Goal: Use online tool/utility: Utilize a website feature to perform a specific function

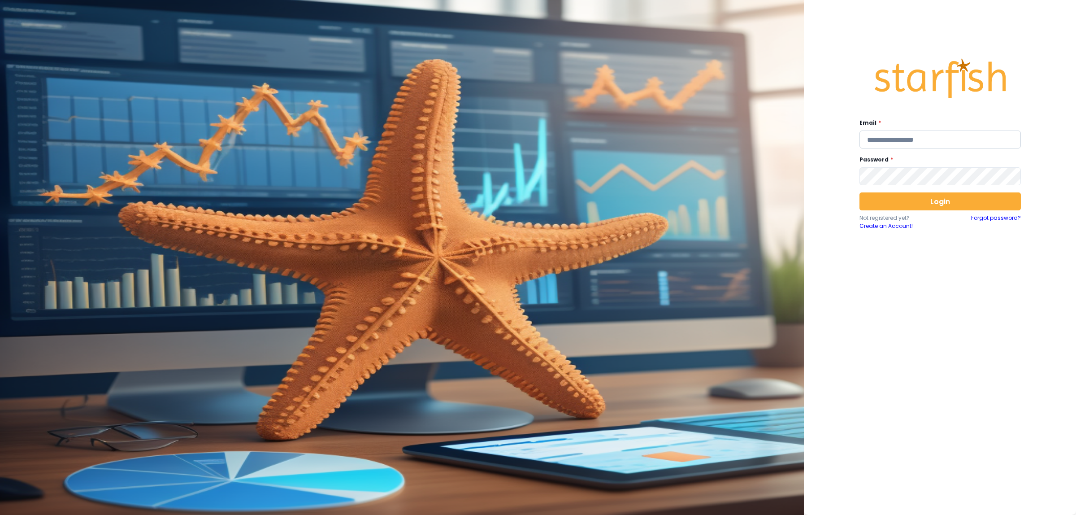
click at [928, 142] on input "email" at bounding box center [940, 139] width 161 height 18
type input "**********"
click at [922, 200] on button "Login" at bounding box center [940, 201] width 161 height 18
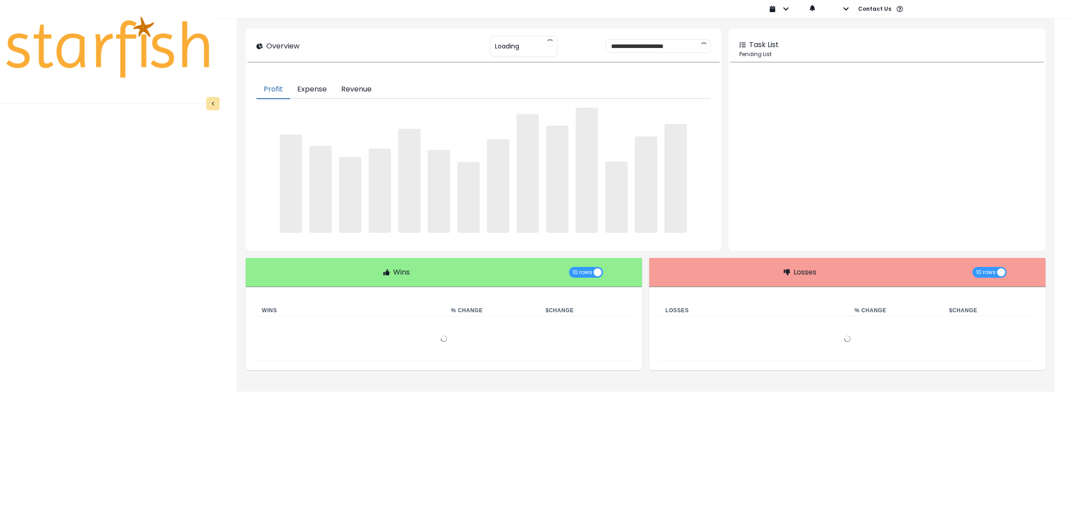
type input "********"
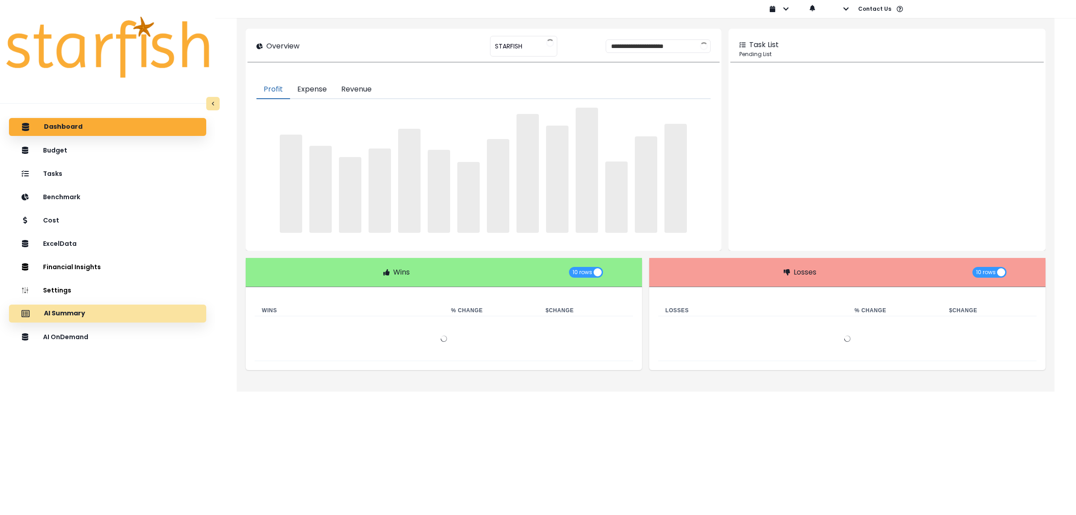
click at [71, 316] on p "AI Summary" at bounding box center [64, 313] width 41 height 8
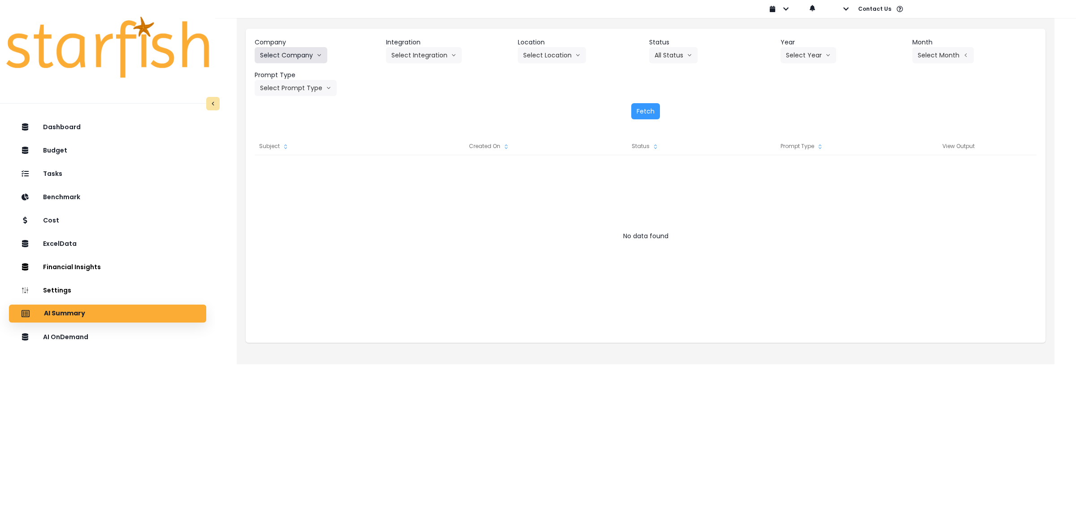
click at [311, 59] on button "Select Company" at bounding box center [291, 55] width 73 height 16
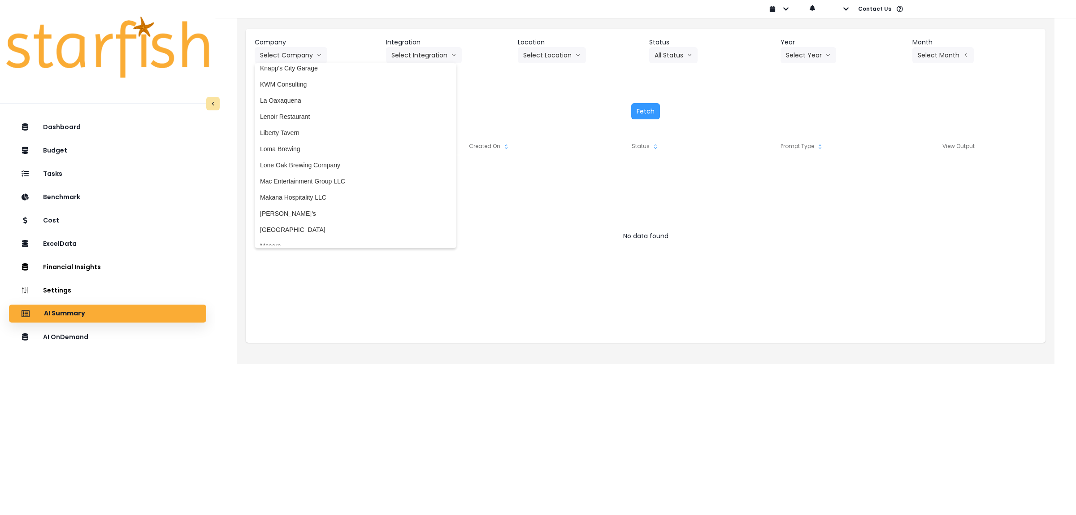
scroll to position [2063, 0]
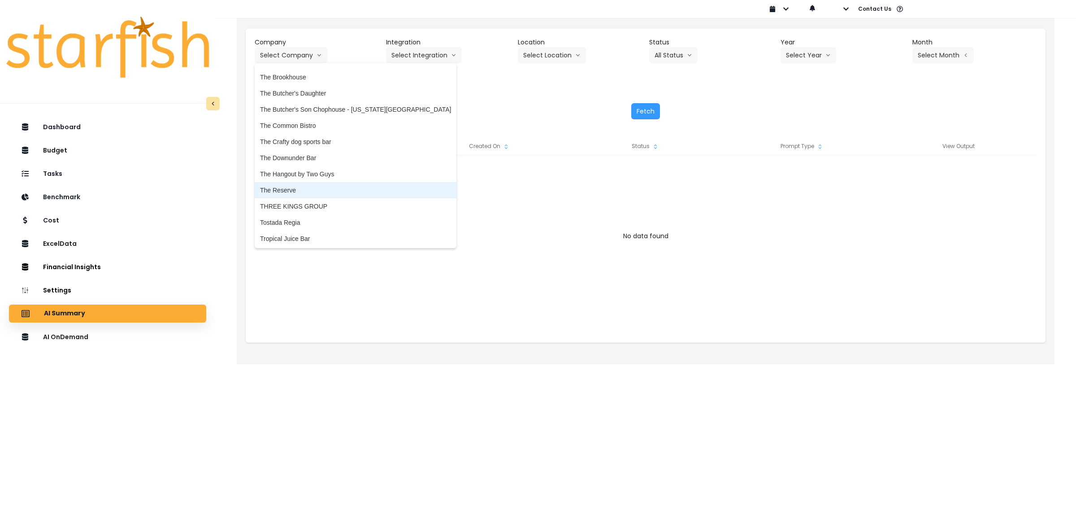
click at [295, 188] on span "The Reserve" at bounding box center [355, 190] width 191 height 9
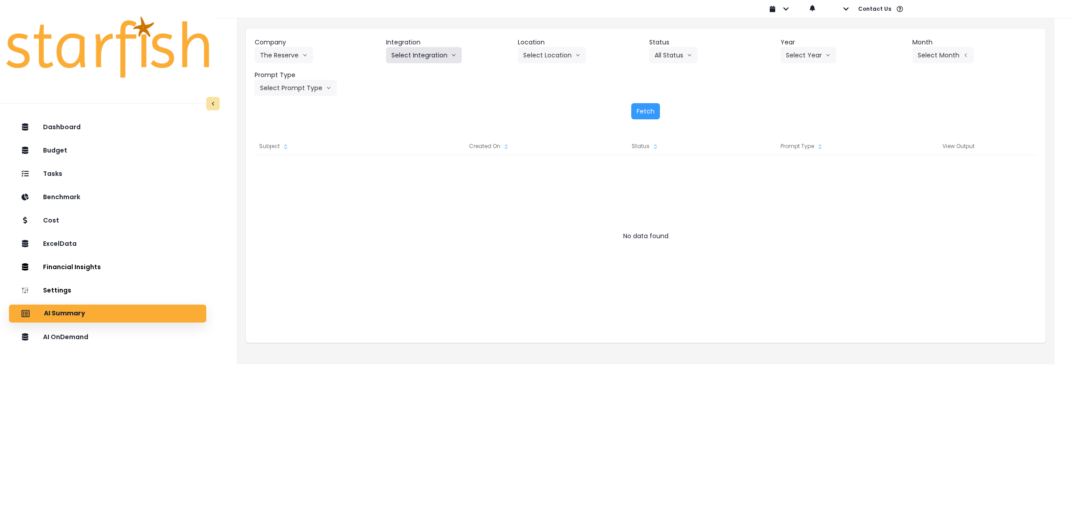
click at [431, 53] on button "Select Integration" at bounding box center [424, 55] width 76 height 16
click at [418, 77] on span "The Reserve" at bounding box center [409, 73] width 36 height 9
click at [556, 61] on button "Select Location" at bounding box center [552, 55] width 68 height 16
click at [549, 74] on span "All Locations" at bounding box center [540, 73] width 35 height 9
click at [673, 56] on button "All Status" at bounding box center [673, 55] width 48 height 16
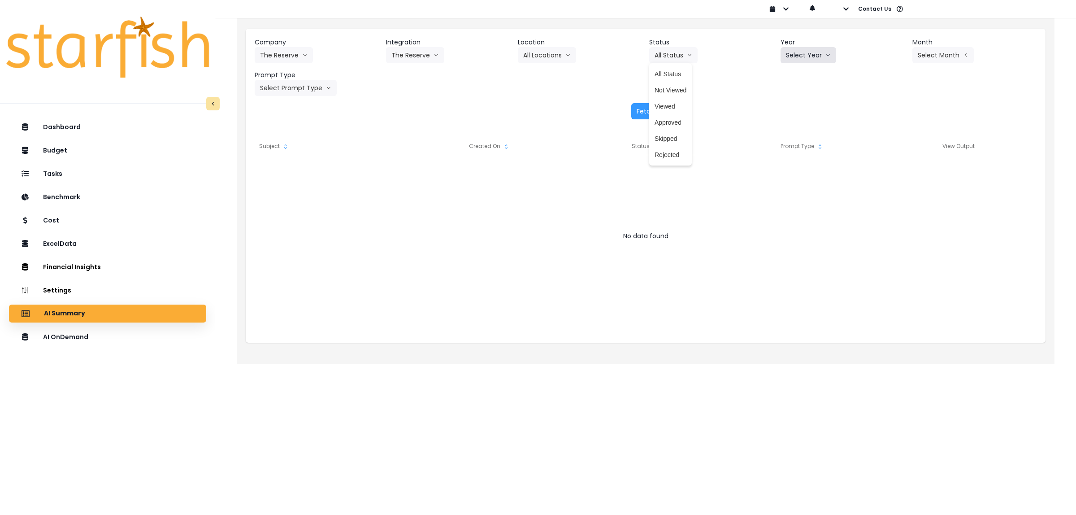
click at [806, 54] on button "Select Year" at bounding box center [809, 55] width 56 height 16
click at [794, 104] on span "2025" at bounding box center [793, 106] width 14 height 9
click at [942, 52] on button "Select Month" at bounding box center [942, 55] width 61 height 16
click at [890, 174] on span "Aug" at bounding box center [898, 170] width 17 height 9
click at [300, 81] on button "Select Prompt Type" at bounding box center [296, 88] width 82 height 16
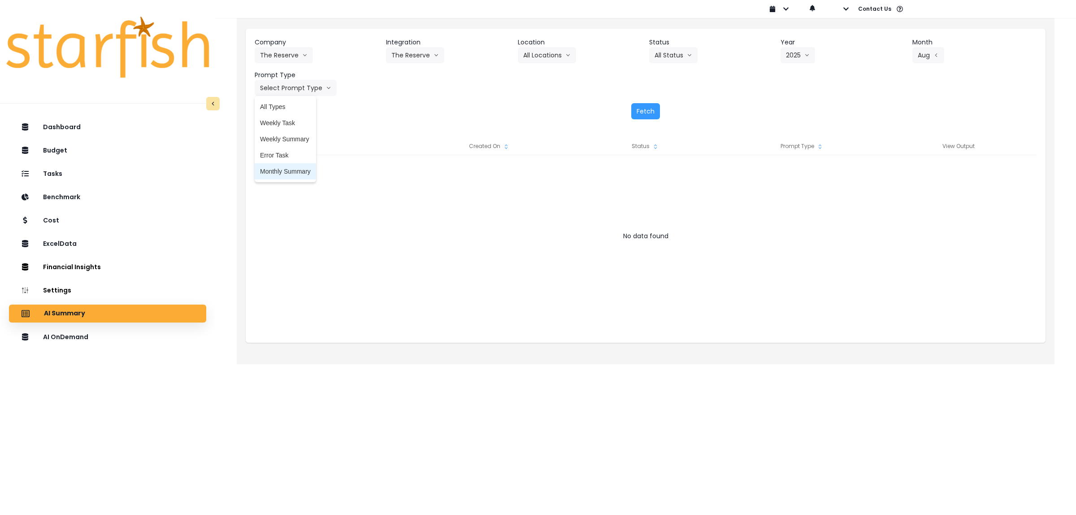
click at [294, 173] on span "Monthly Summary" at bounding box center [285, 171] width 51 height 9
click at [643, 113] on button "Fetch" at bounding box center [645, 111] width 29 height 16
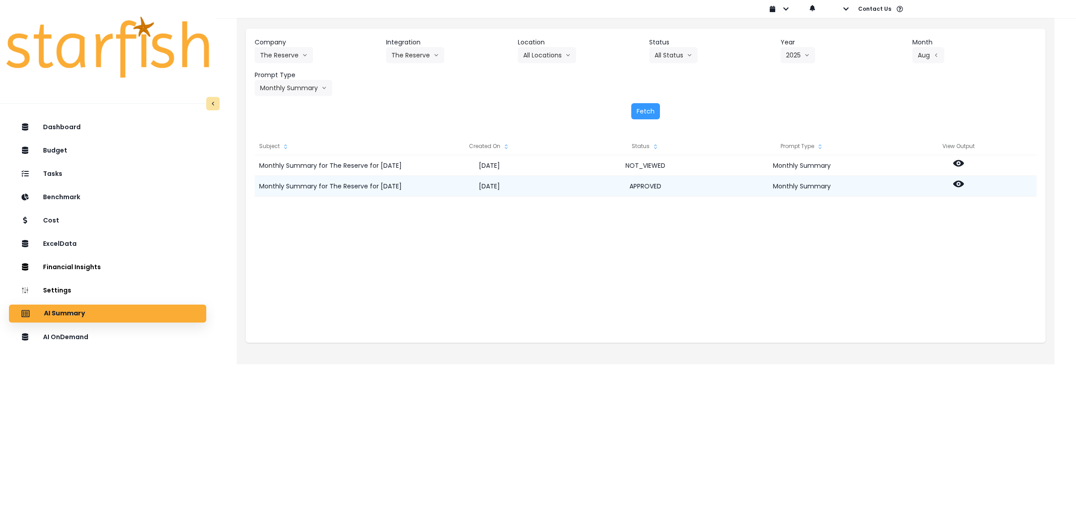
click at [961, 182] on icon at bounding box center [958, 184] width 11 height 7
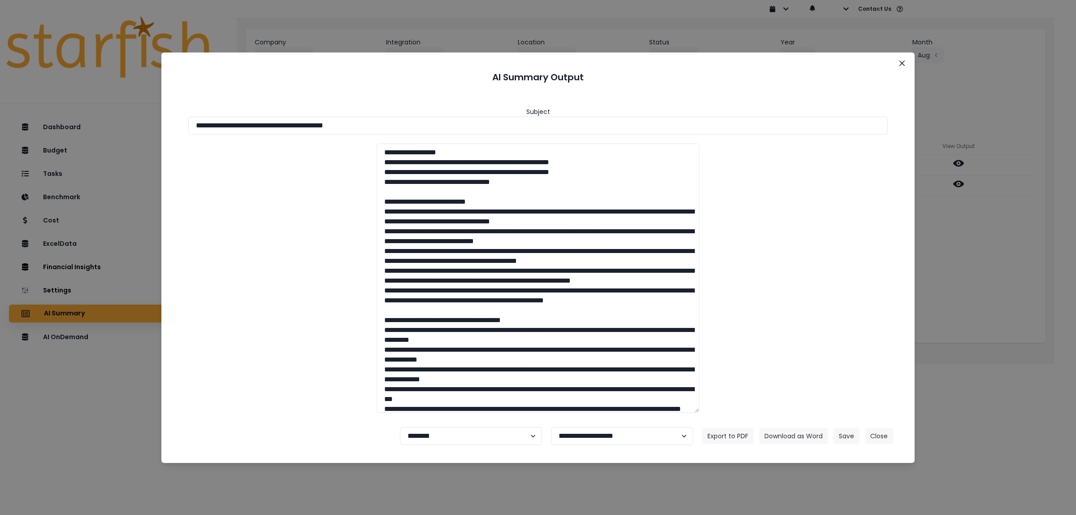
drag, startPoint x: 701, startPoint y: 171, endPoint x: 703, endPoint y: 203, distance: 31.9
click at [703, 203] on div at bounding box center [537, 277] width 717 height 269
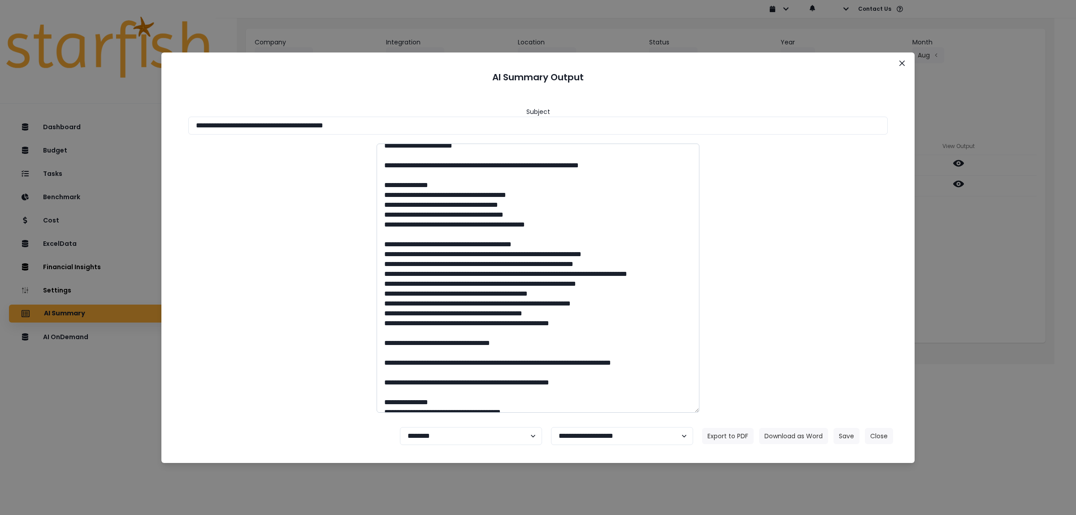
scroll to position [275, 0]
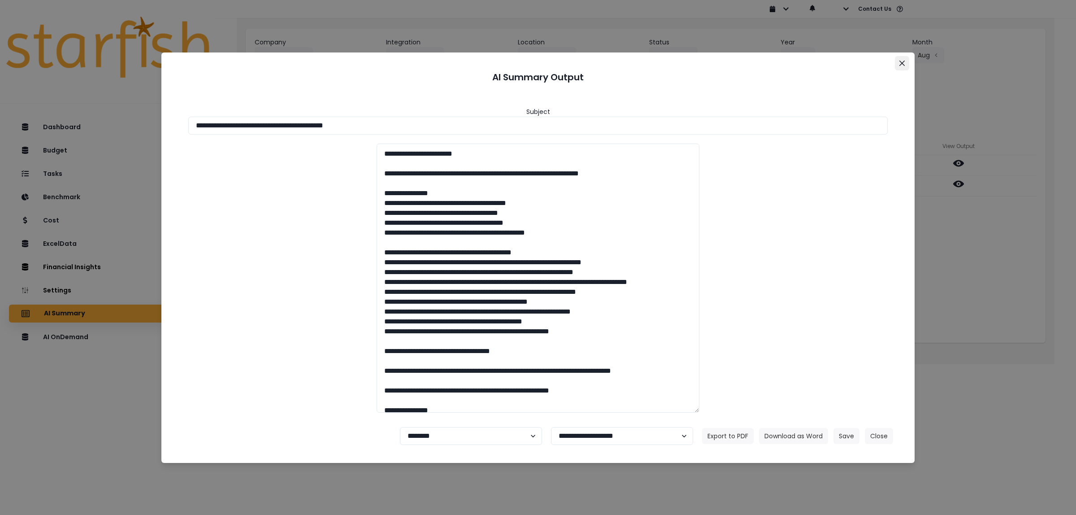
click at [900, 61] on icon "Close" at bounding box center [901, 63] width 5 height 5
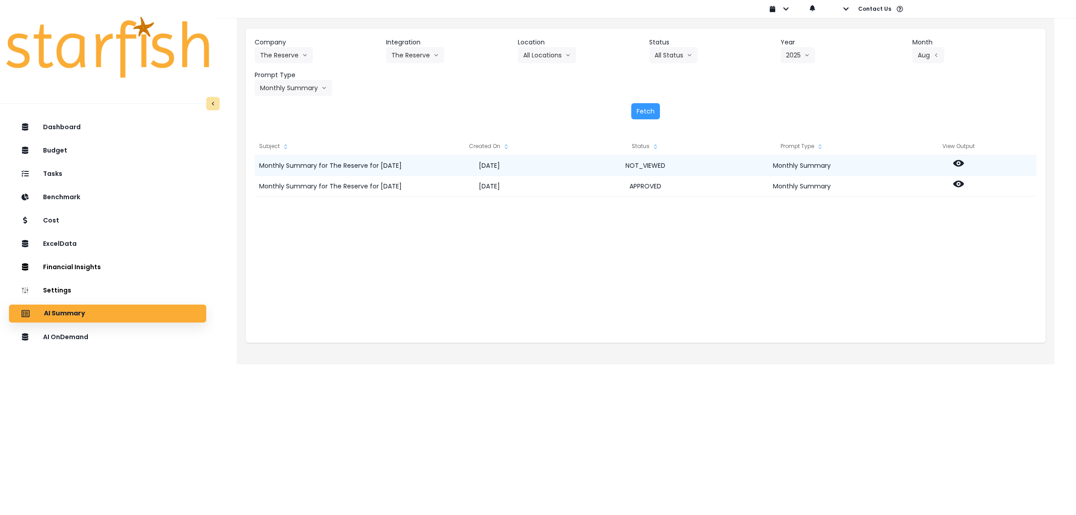
click at [961, 163] on icon at bounding box center [958, 163] width 11 height 7
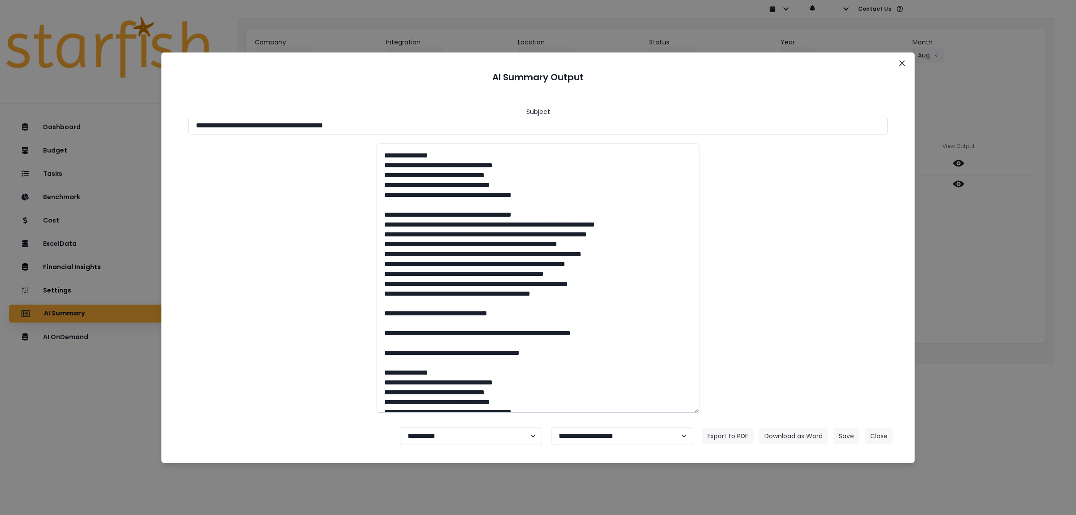
scroll to position [586, 0]
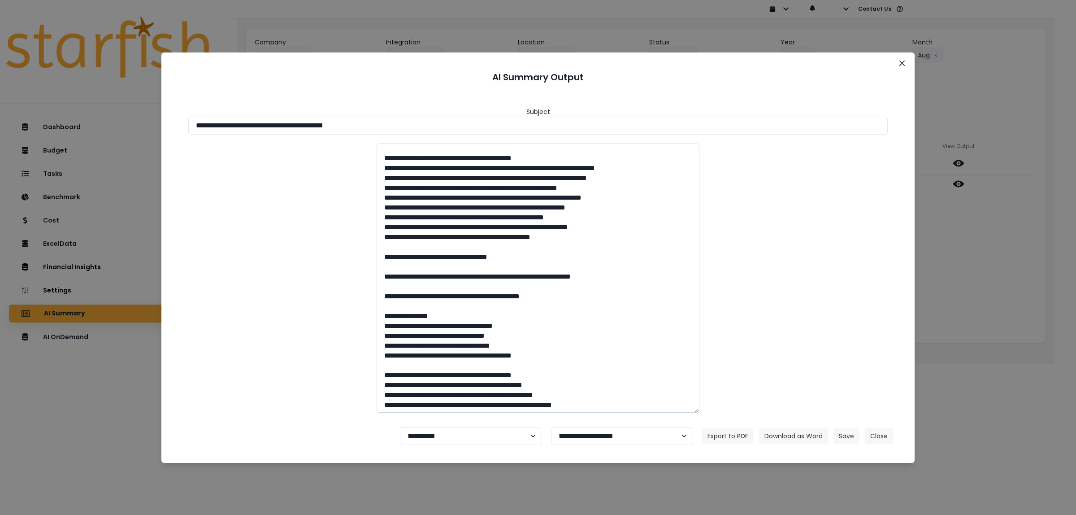
drag, startPoint x: 404, startPoint y: 229, endPoint x: 647, endPoint y: 315, distance: 256.8
click at [647, 315] on textarea at bounding box center [538, 277] width 323 height 269
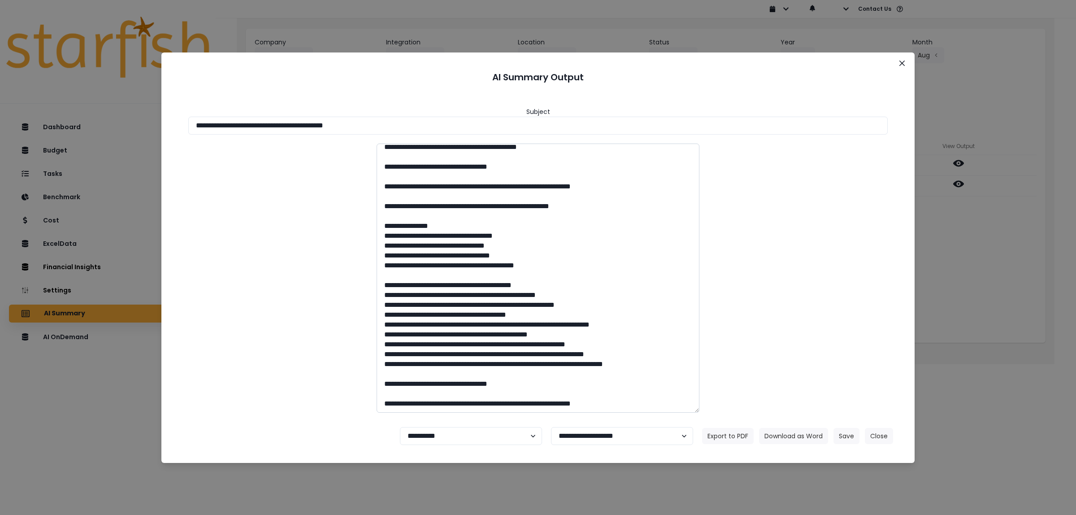
scroll to position [1376, 0]
click at [900, 66] on button "Close" at bounding box center [902, 63] width 14 height 14
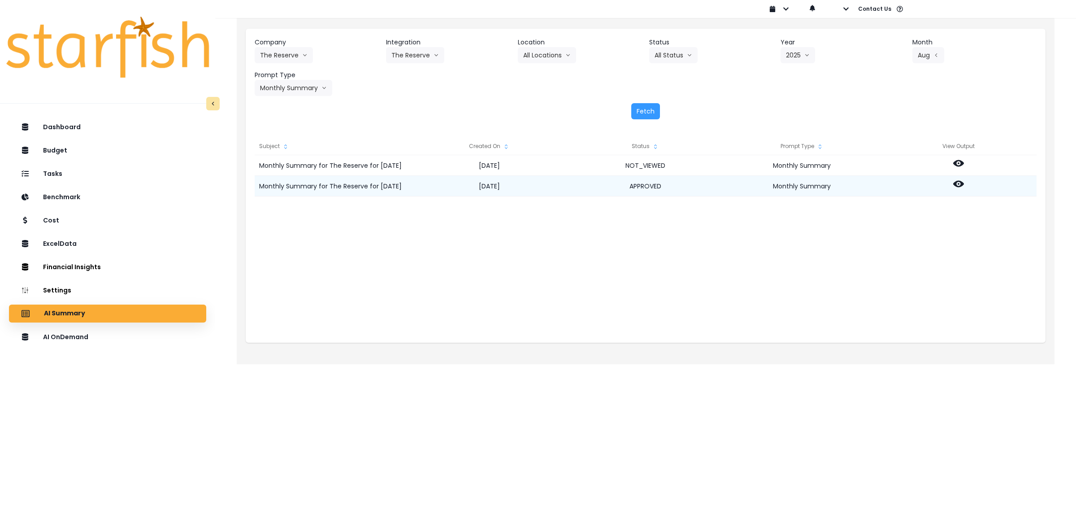
click at [957, 182] on icon at bounding box center [958, 183] width 11 height 11
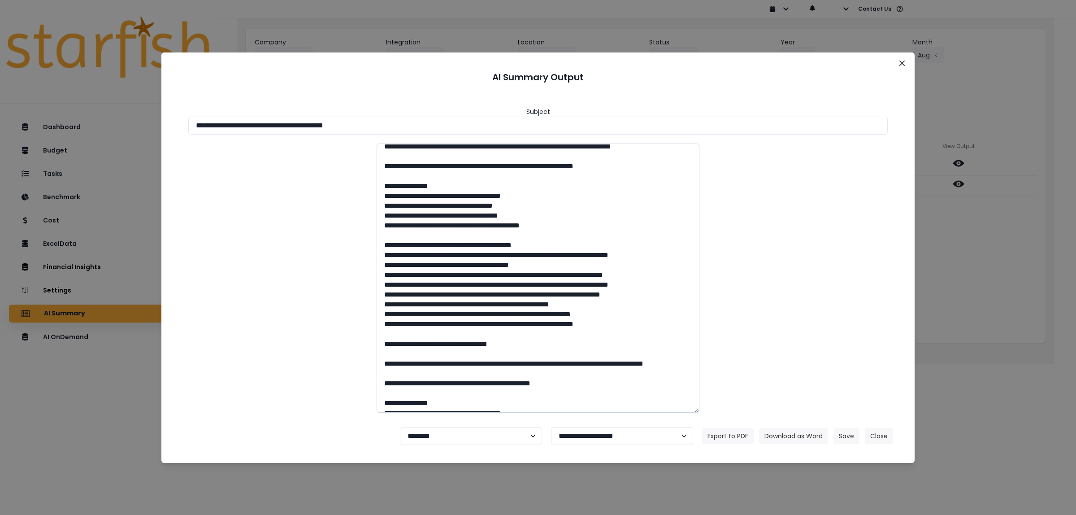
scroll to position [1157, 0]
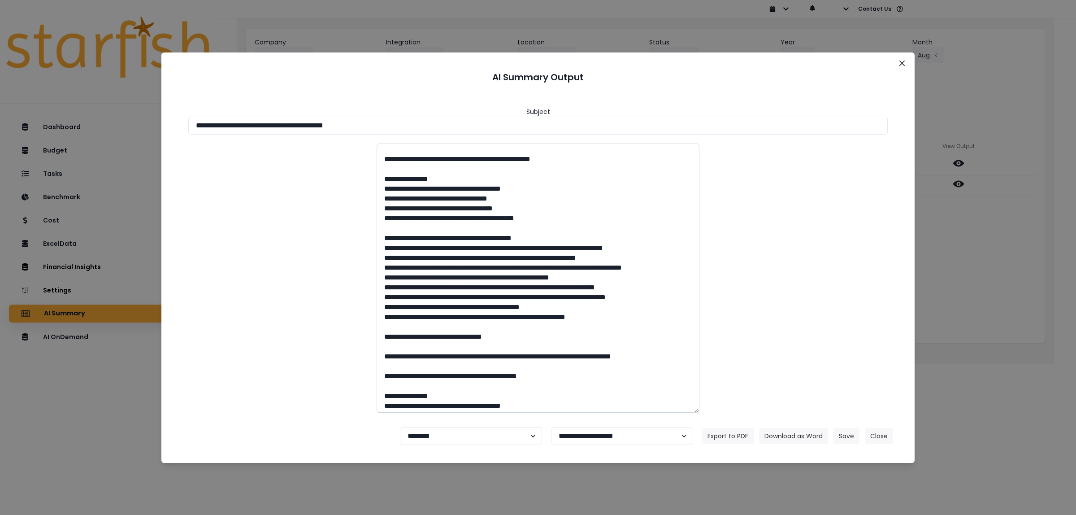
drag, startPoint x: 404, startPoint y: 213, endPoint x: 469, endPoint y: 219, distance: 65.3
click at [469, 219] on textarea at bounding box center [538, 277] width 323 height 269
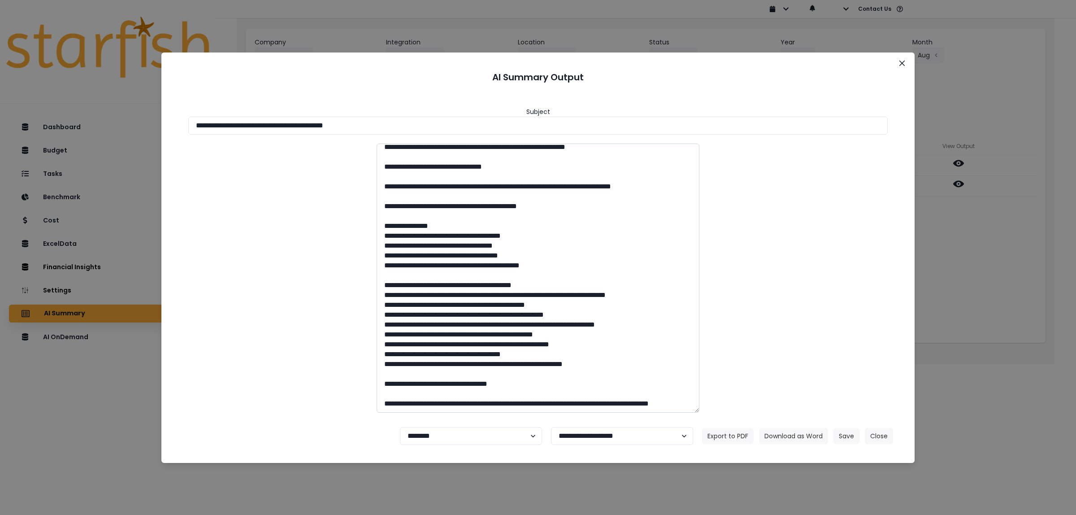
scroll to position [1435, 0]
drag, startPoint x: 405, startPoint y: 182, endPoint x: 682, endPoint y: 174, distance: 276.8
click at [682, 174] on textarea at bounding box center [538, 277] width 323 height 269
click at [906, 63] on button "Close" at bounding box center [902, 63] width 14 height 14
